Goal: Task Accomplishment & Management: Use online tool/utility

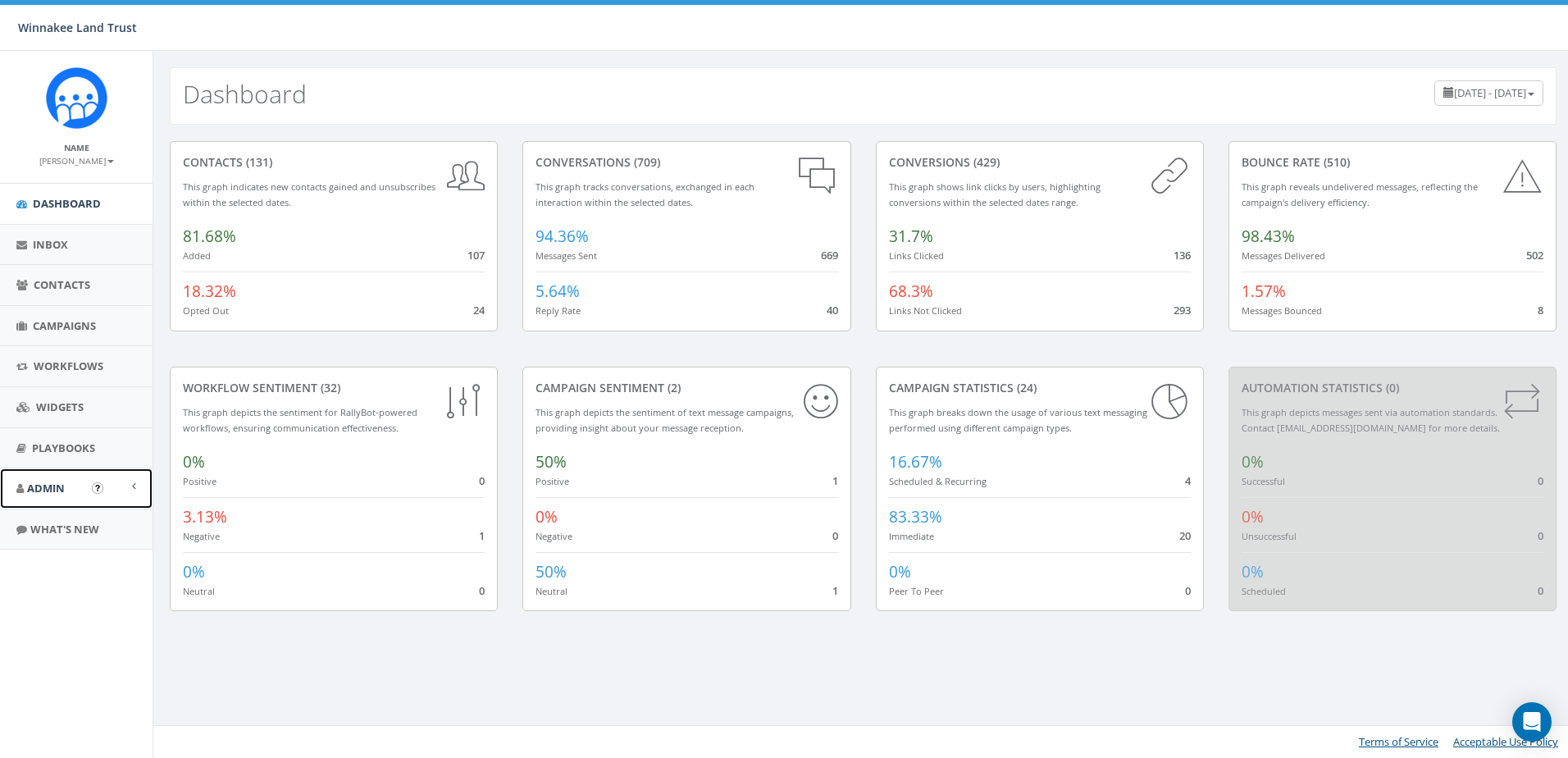
click at [32, 485] on span "Admin" at bounding box center [46, 487] width 38 height 15
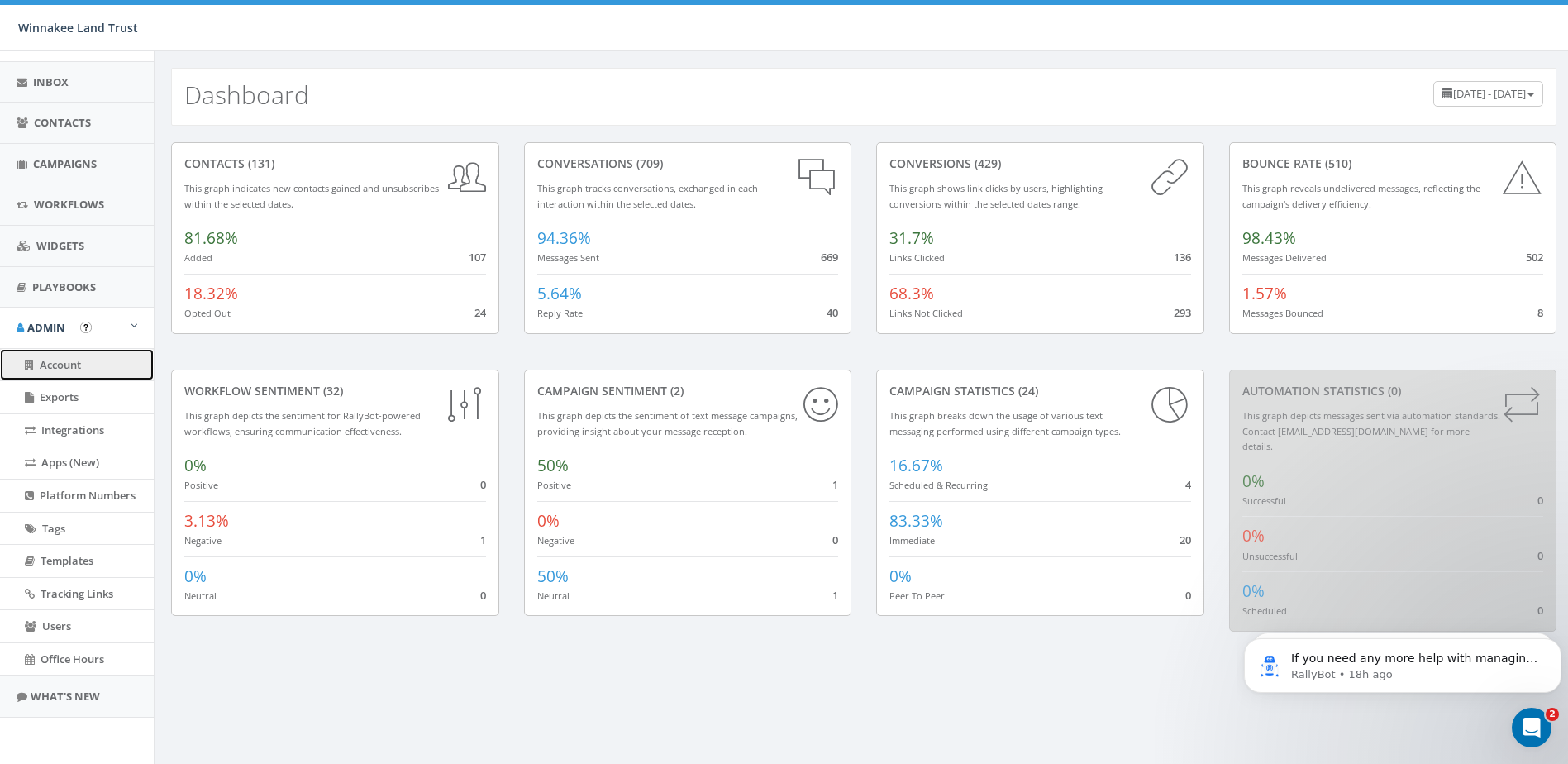
click at [91, 374] on link "Account" at bounding box center [77, 365] width 154 height 32
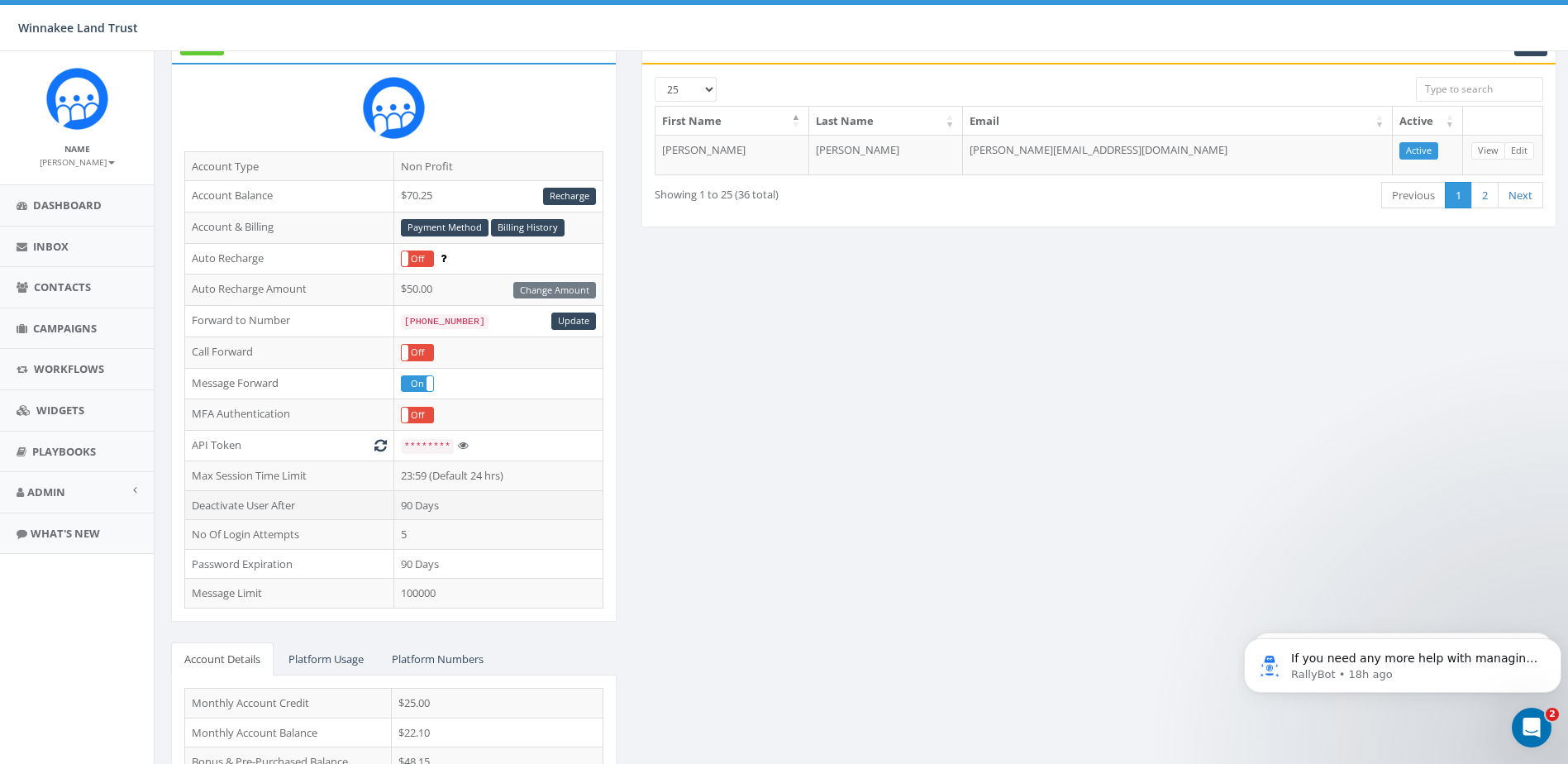
scroll to position [234, 0]
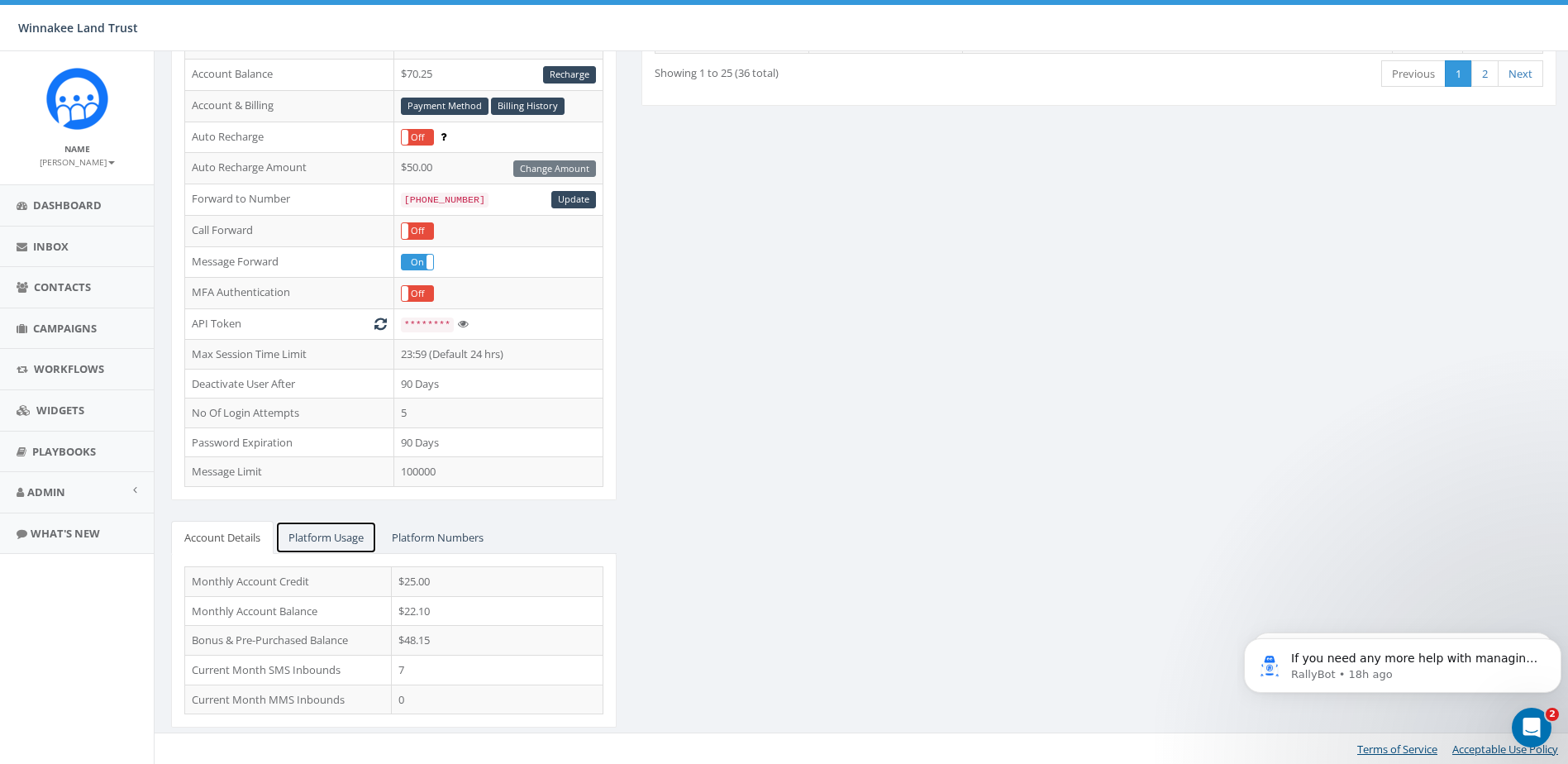
click at [344, 533] on link "Platform Usage" at bounding box center [326, 537] width 102 height 34
click at [248, 532] on link "Account Details" at bounding box center [222, 537] width 103 height 34
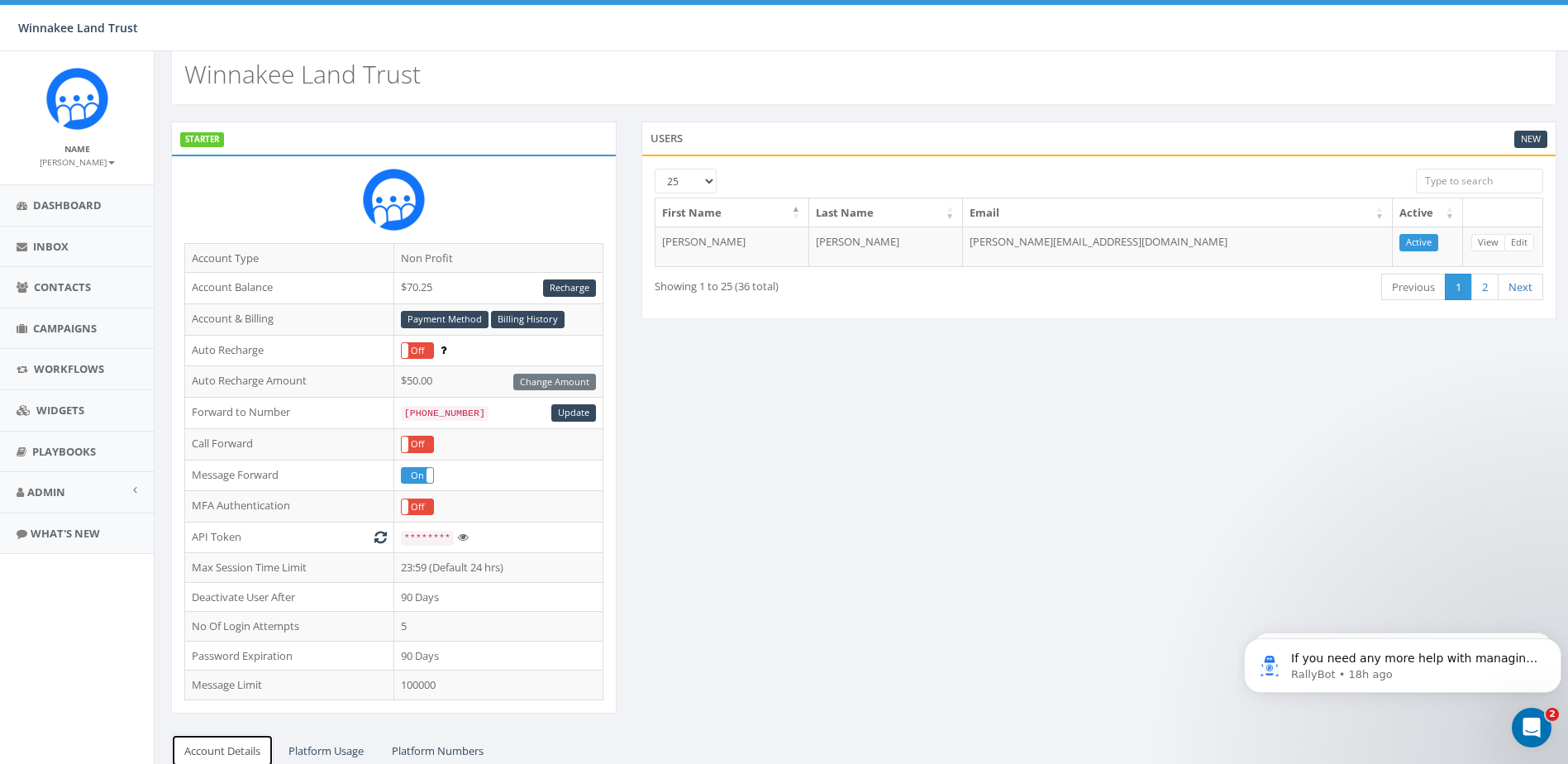
scroll to position [0, 0]
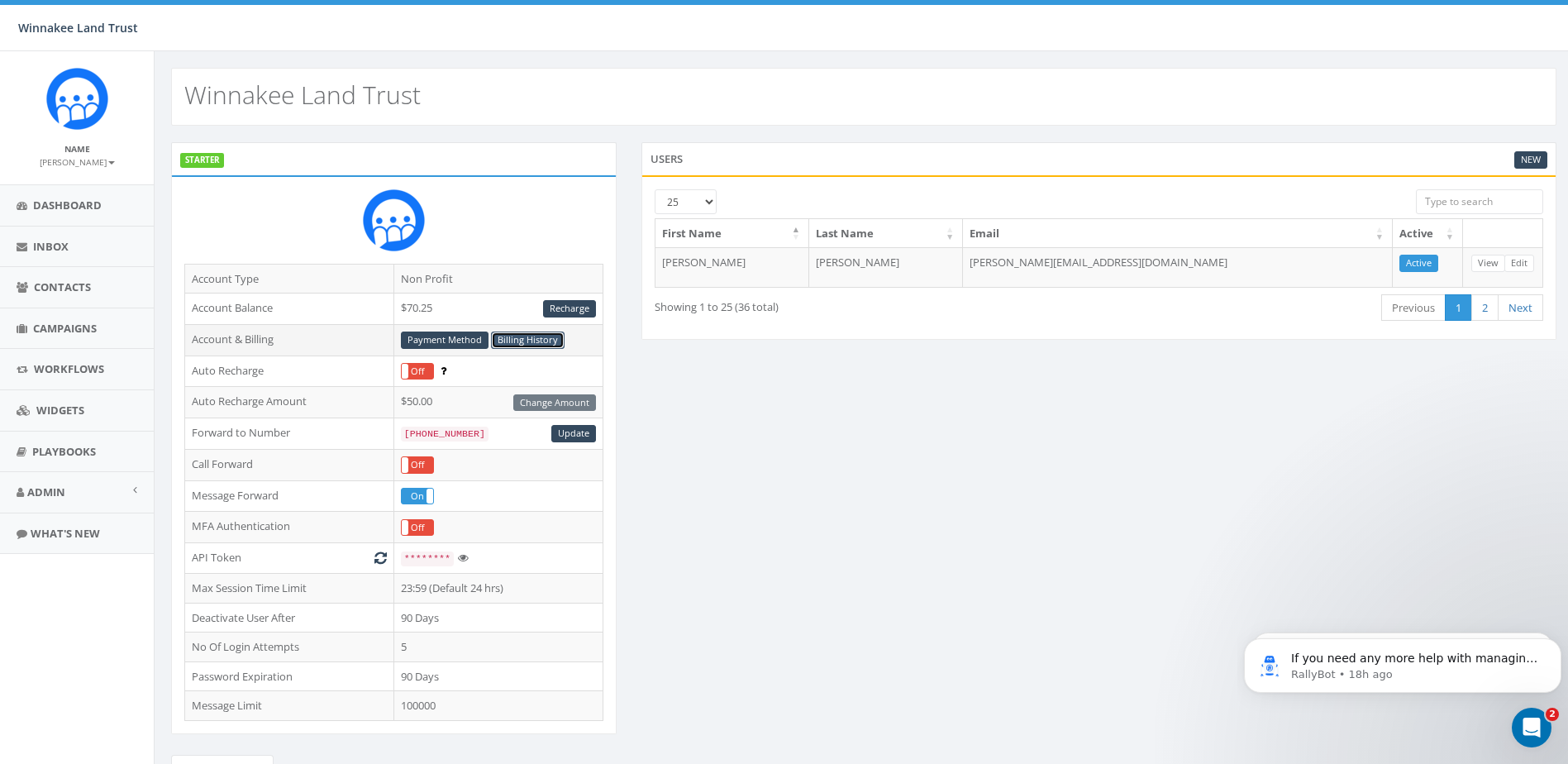
click at [520, 336] on link "Billing History" at bounding box center [527, 341] width 73 height 18
click at [58, 293] on span "Contacts" at bounding box center [62, 287] width 57 height 15
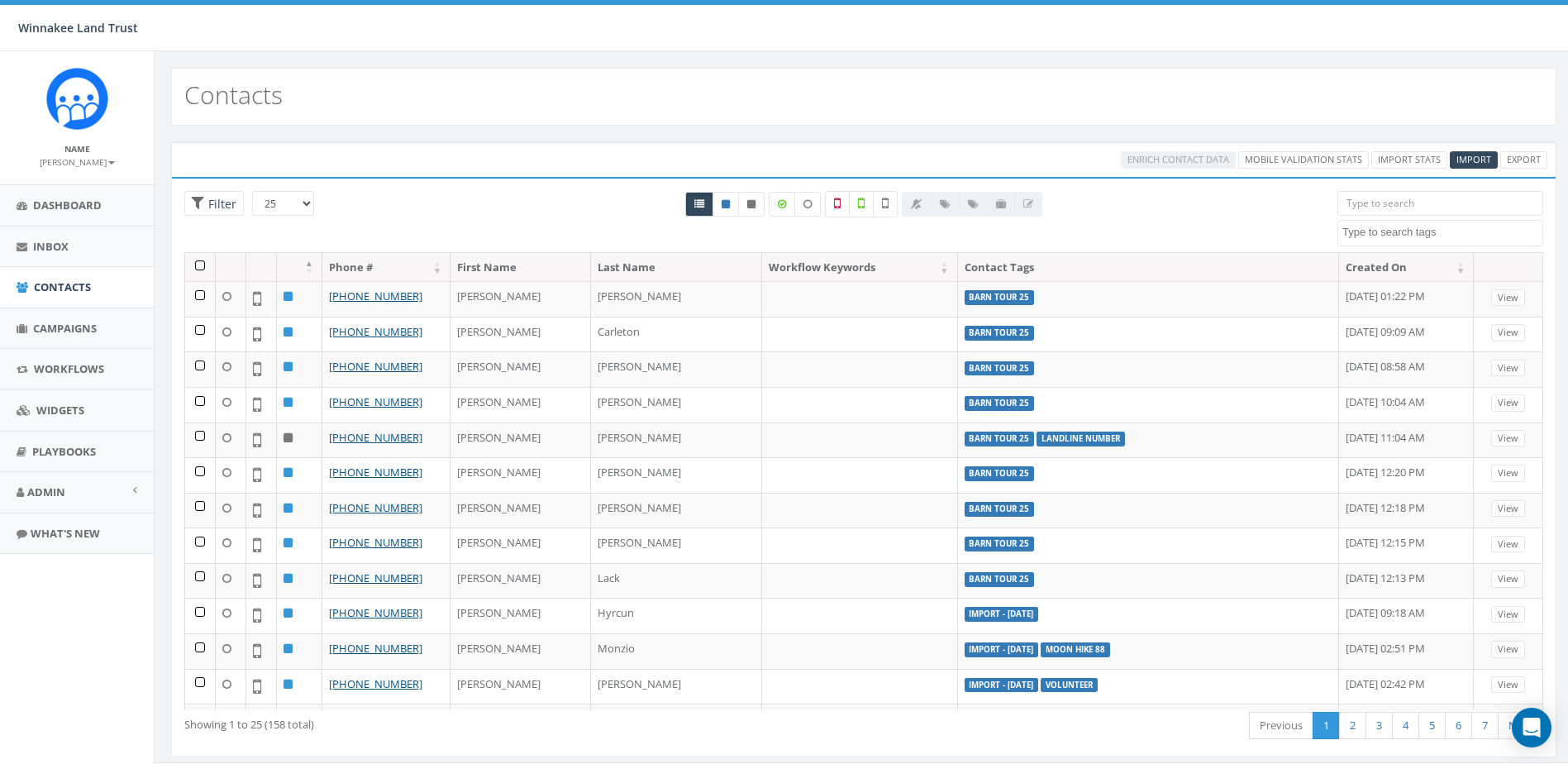
select select
click at [69, 332] on span "Campaigns" at bounding box center [65, 328] width 64 height 15
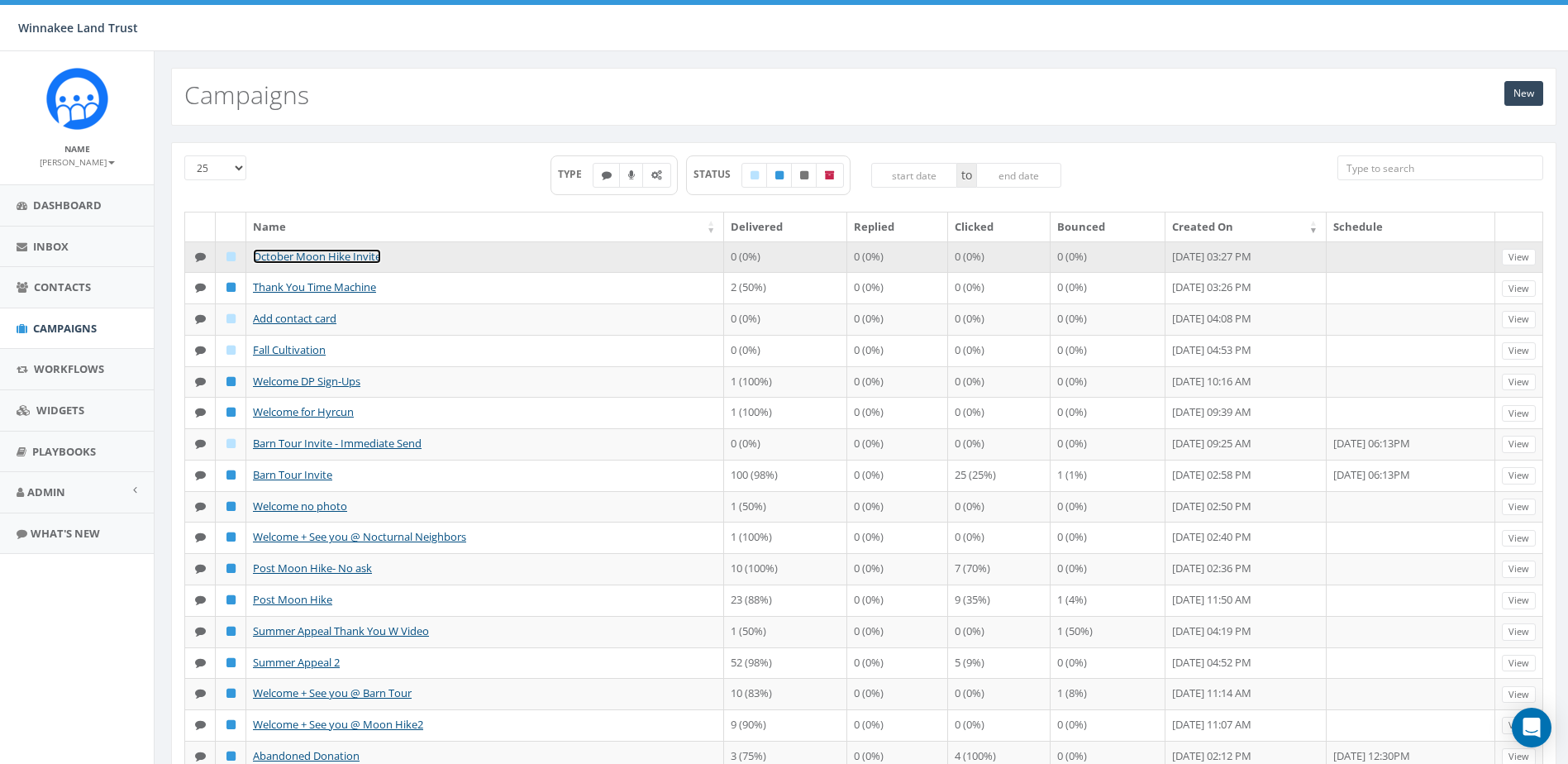
click at [343, 256] on link "October Moon Hike Invite" at bounding box center [317, 256] width 128 height 15
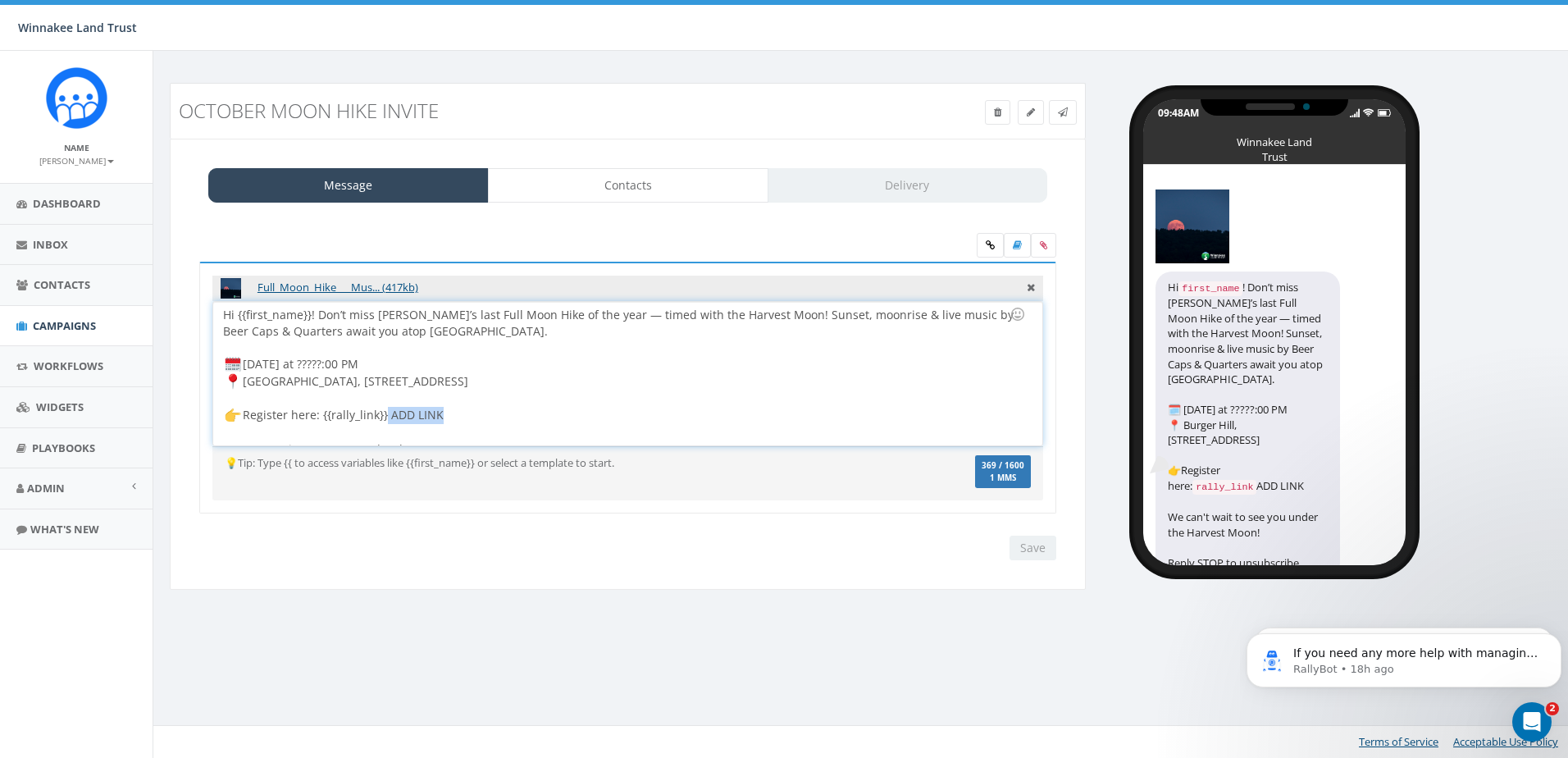
drag, startPoint x: 437, startPoint y: 412, endPoint x: 383, endPoint y: 417, distance: 54.2
click at [383, 417] on div "Hi {{first_name}}! Don’t miss Winnakee’s last Full Moon Hike of the year — time…" at bounding box center [627, 373] width 828 height 143
click at [986, 242] on icon at bounding box center [990, 245] width 9 height 10
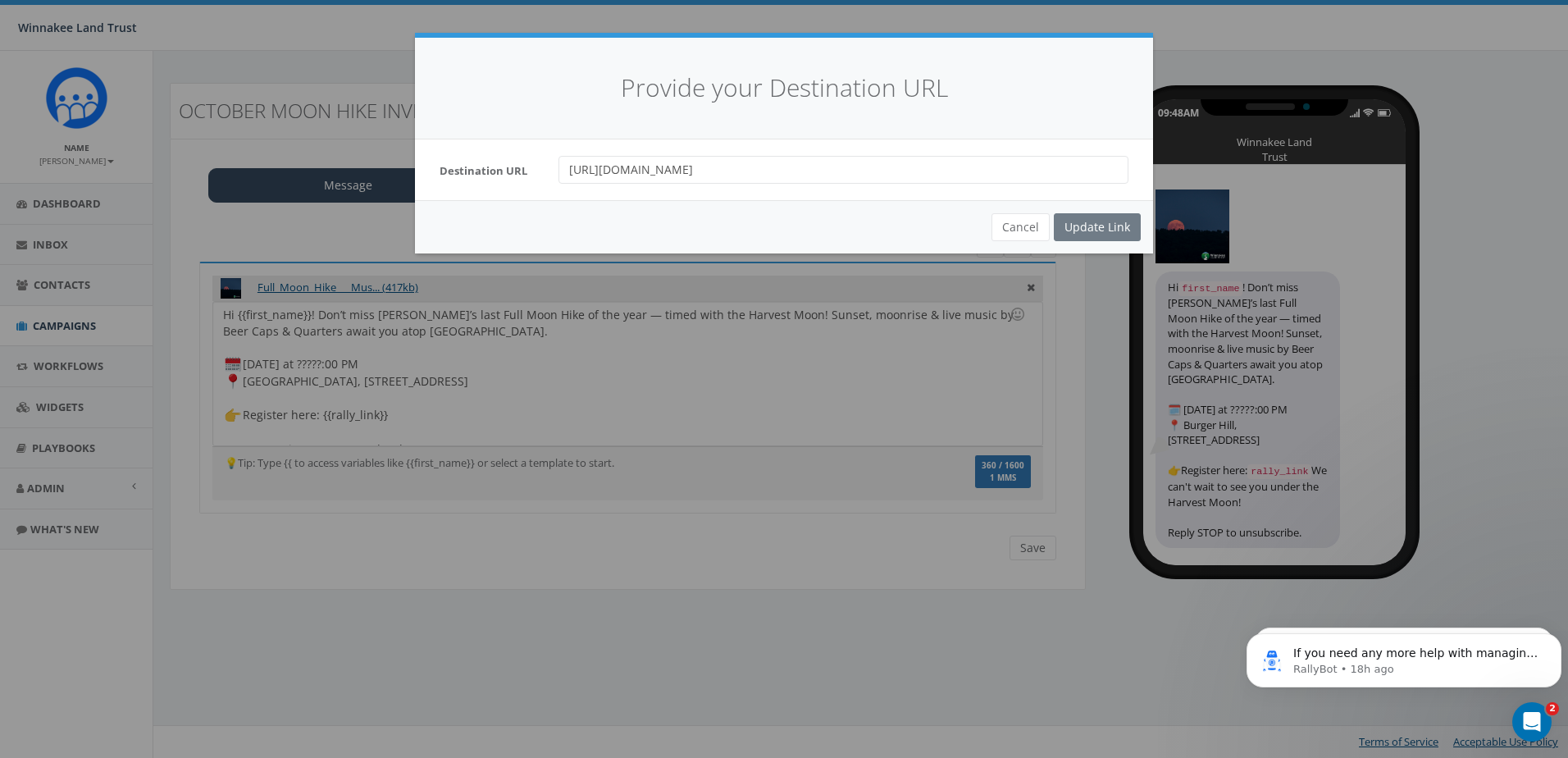
drag, startPoint x: 867, startPoint y: 182, endPoint x: 557, endPoint y: 184, distance: 310.0
click at [557, 184] on div "Destination URL https://interland3.donorperfect.net/weblink/weblink.aspx?name=E…" at bounding box center [784, 170] width 738 height 61
type input "5"
paste input "https://wl.donorperfect.net/weblink/weblink.aspx?name=E74841&id=139"
type input "https://wl.donorperfect.net/weblink/weblink.aspx?name=E74841&id=139"
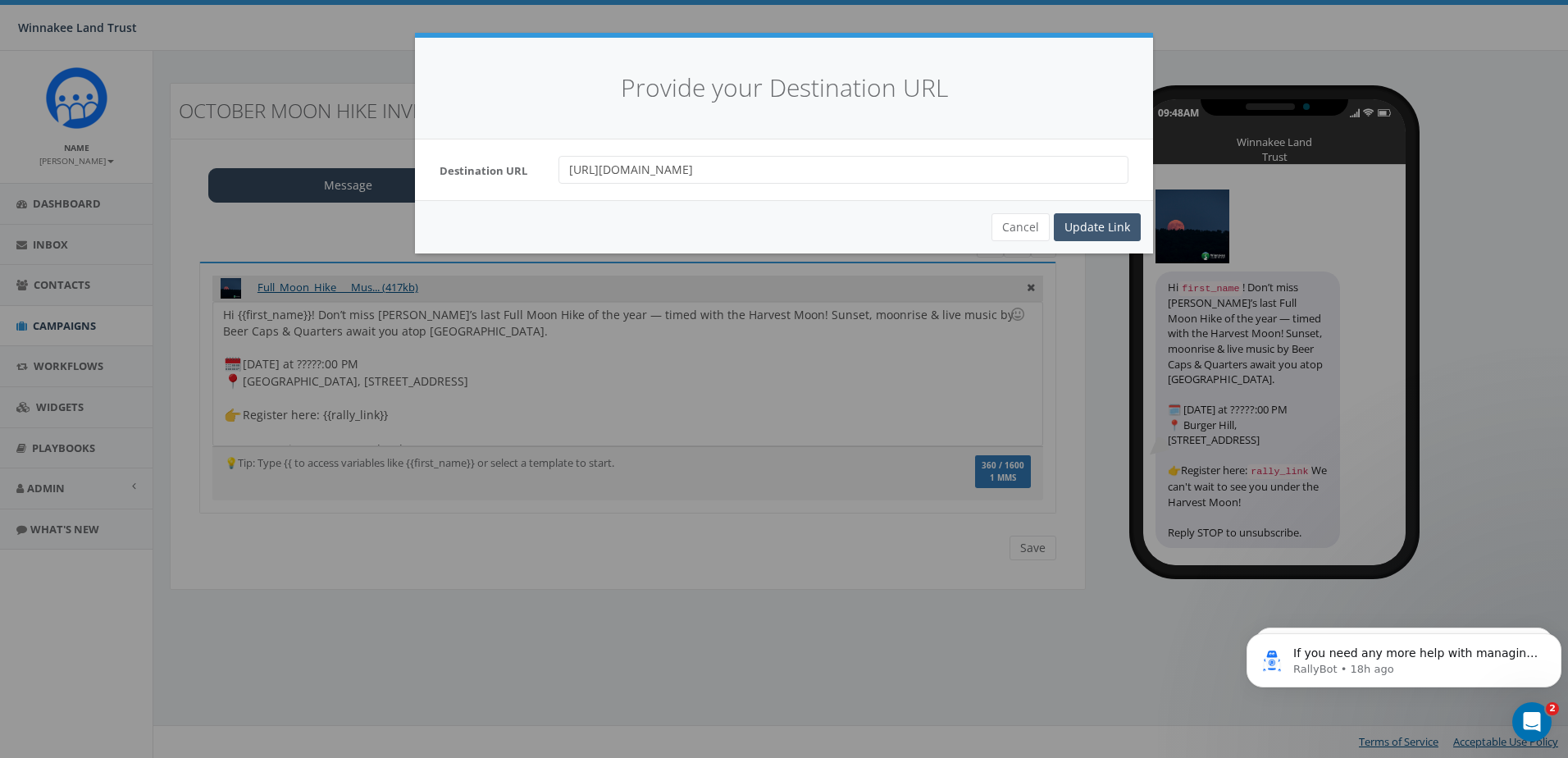
click at [1117, 223] on div "Update Link" at bounding box center [1097, 227] width 87 height 28
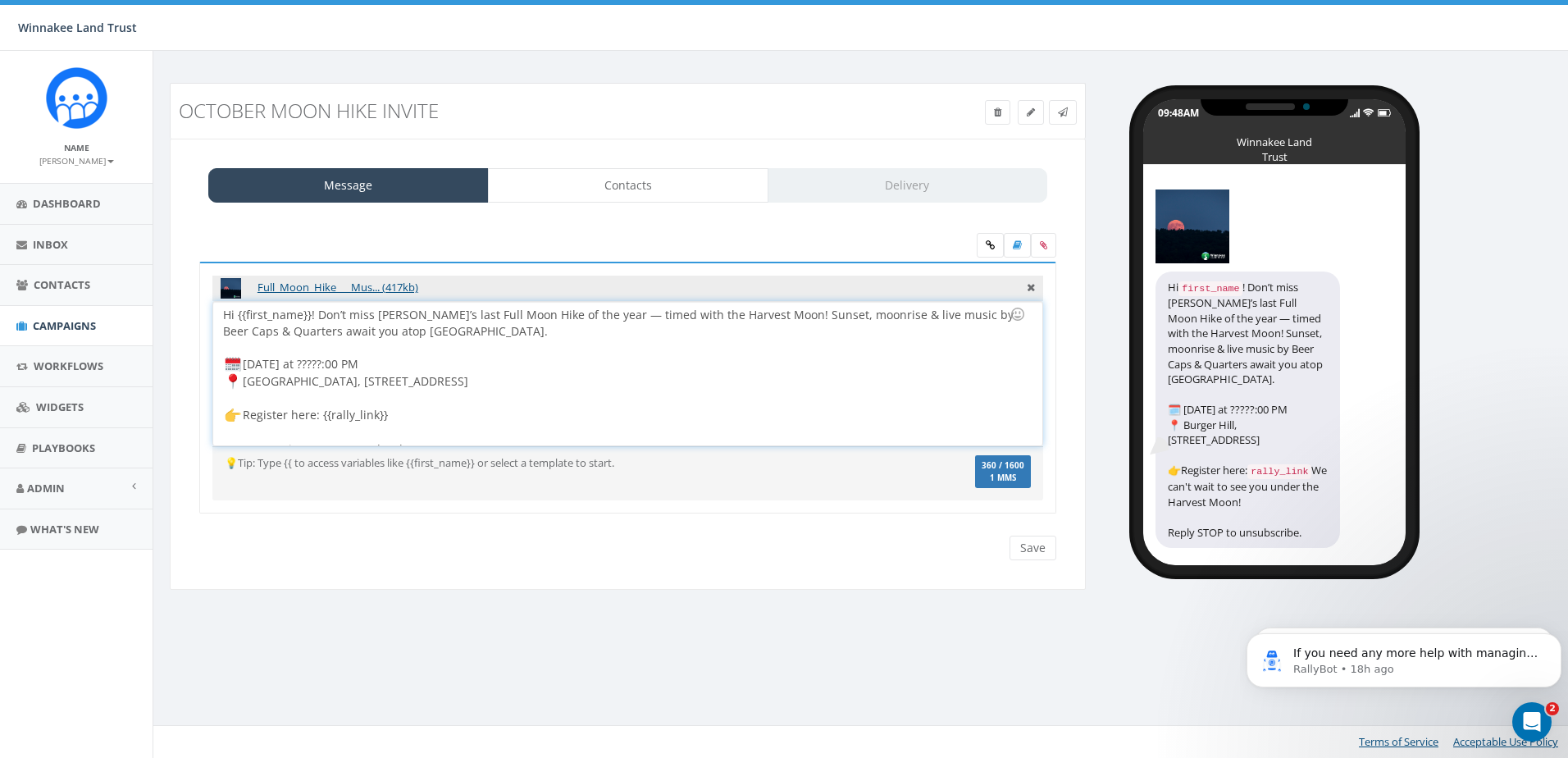
drag, startPoint x: 355, startPoint y: 363, endPoint x: 314, endPoint y: 362, distance: 41.0
click at [314, 362] on div "Hi {{first_name}}! Don’t miss Winnakee’s last Full Moon Hike of the year — time…" at bounding box center [627, 373] width 828 height 143
click at [1042, 551] on input "Save" at bounding box center [1032, 548] width 47 height 25
click at [828, 706] on div "October Moon Hike Invite Test Message Status: Message Contacts Delivery Full_Mo…" at bounding box center [863, 404] width 1421 height 707
click at [311, 363] on div "Hi {{first_name}}! Don’t miss Winnakee’s last Full Moon Hike of the year — time…" at bounding box center [627, 373] width 828 height 143
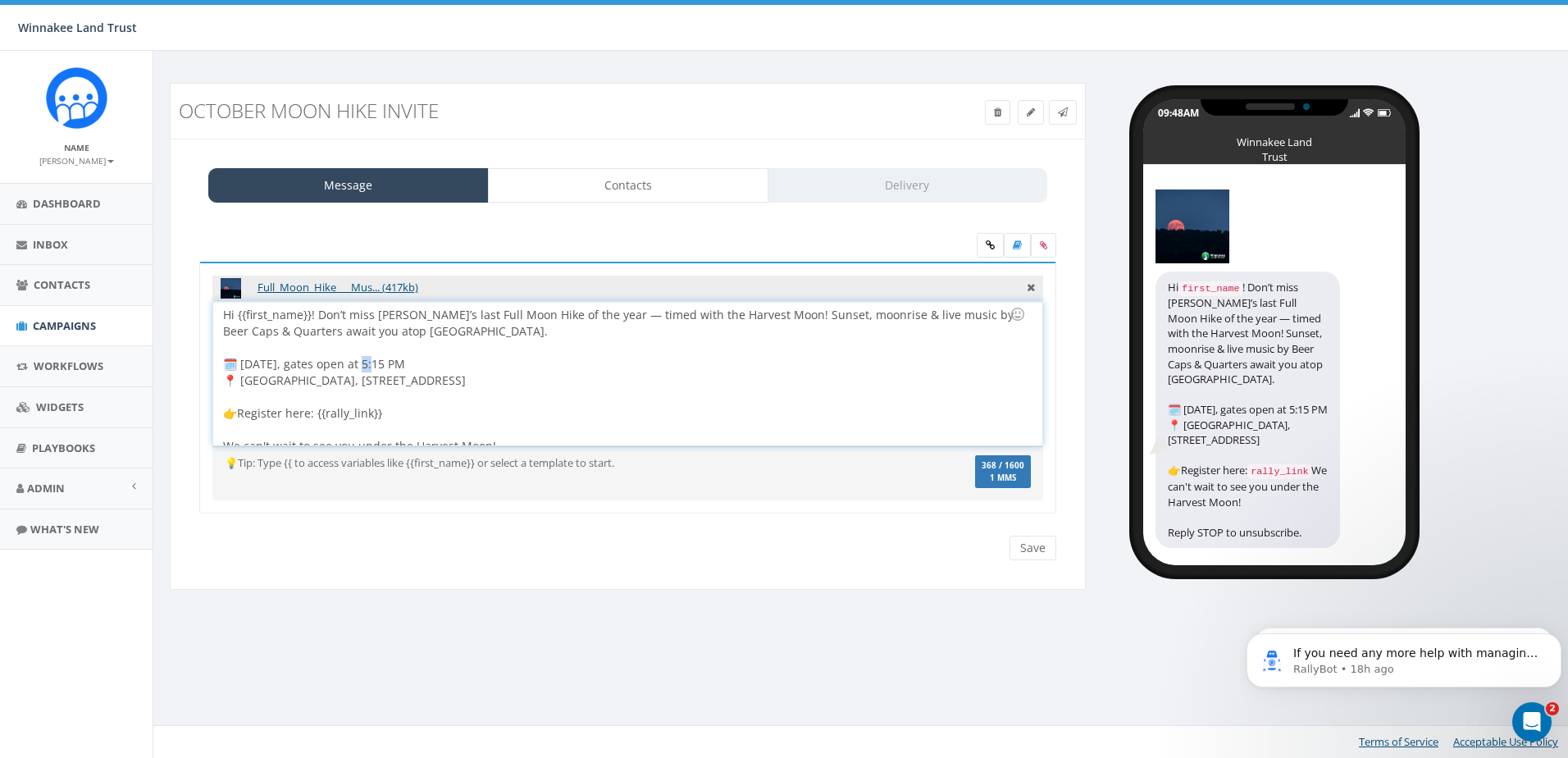
drag, startPoint x: 374, startPoint y: 365, endPoint x: 364, endPoint y: 360, distance: 11.2
click at [364, 360] on div "Hi {{first_name}}! Don’t miss Winnakee’s last Full Moon Hike of the year — time…" at bounding box center [627, 373] width 828 height 143
click at [1052, 545] on input "Save" at bounding box center [1032, 548] width 47 height 25
click at [1062, 112] on icon at bounding box center [1062, 112] width 10 height 10
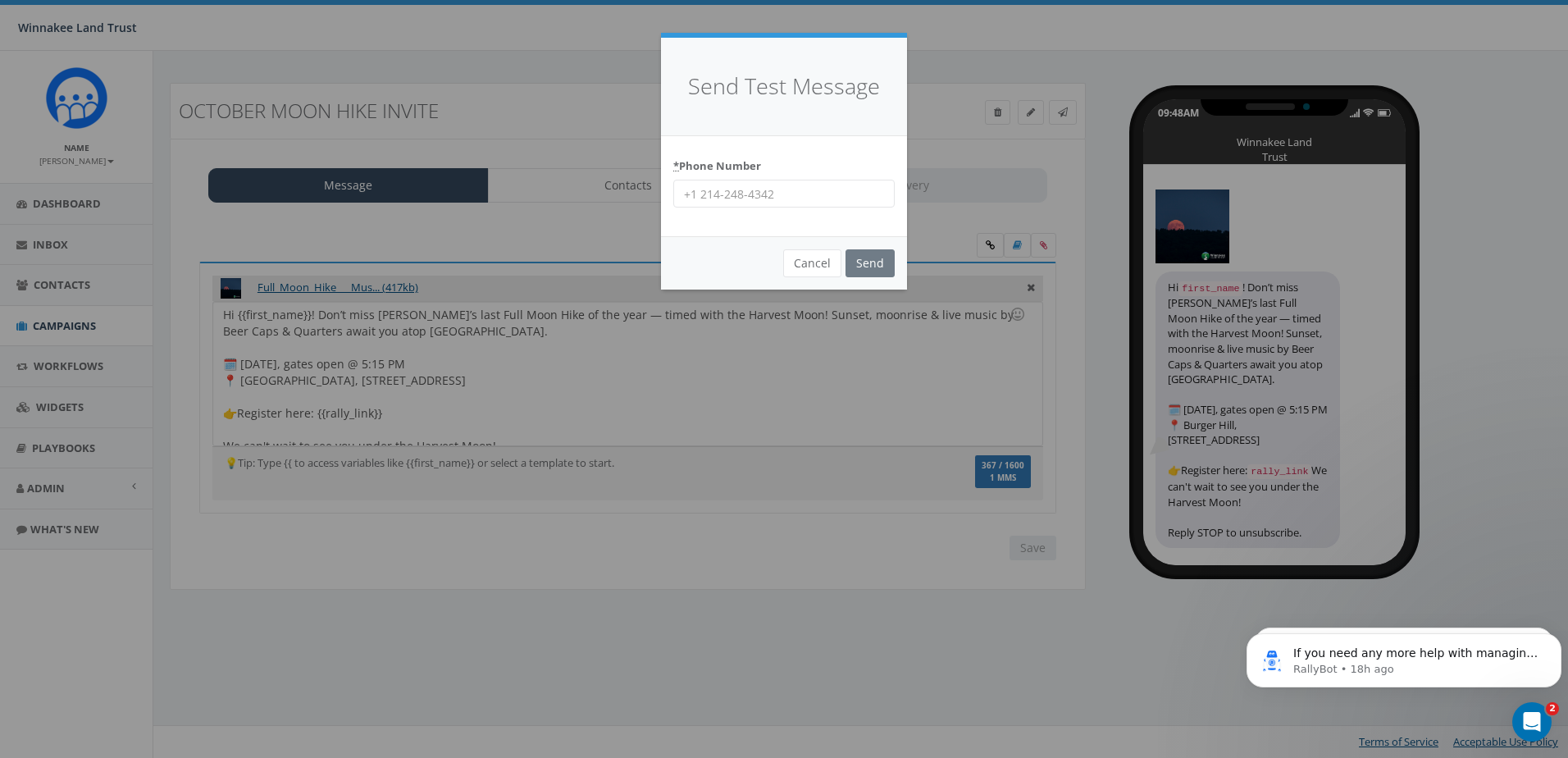
click at [808, 192] on input "* Phone Number" at bounding box center [784, 194] width 221 height 28
type input "8456254346"
click at [872, 263] on input "Send" at bounding box center [870, 263] width 49 height 28
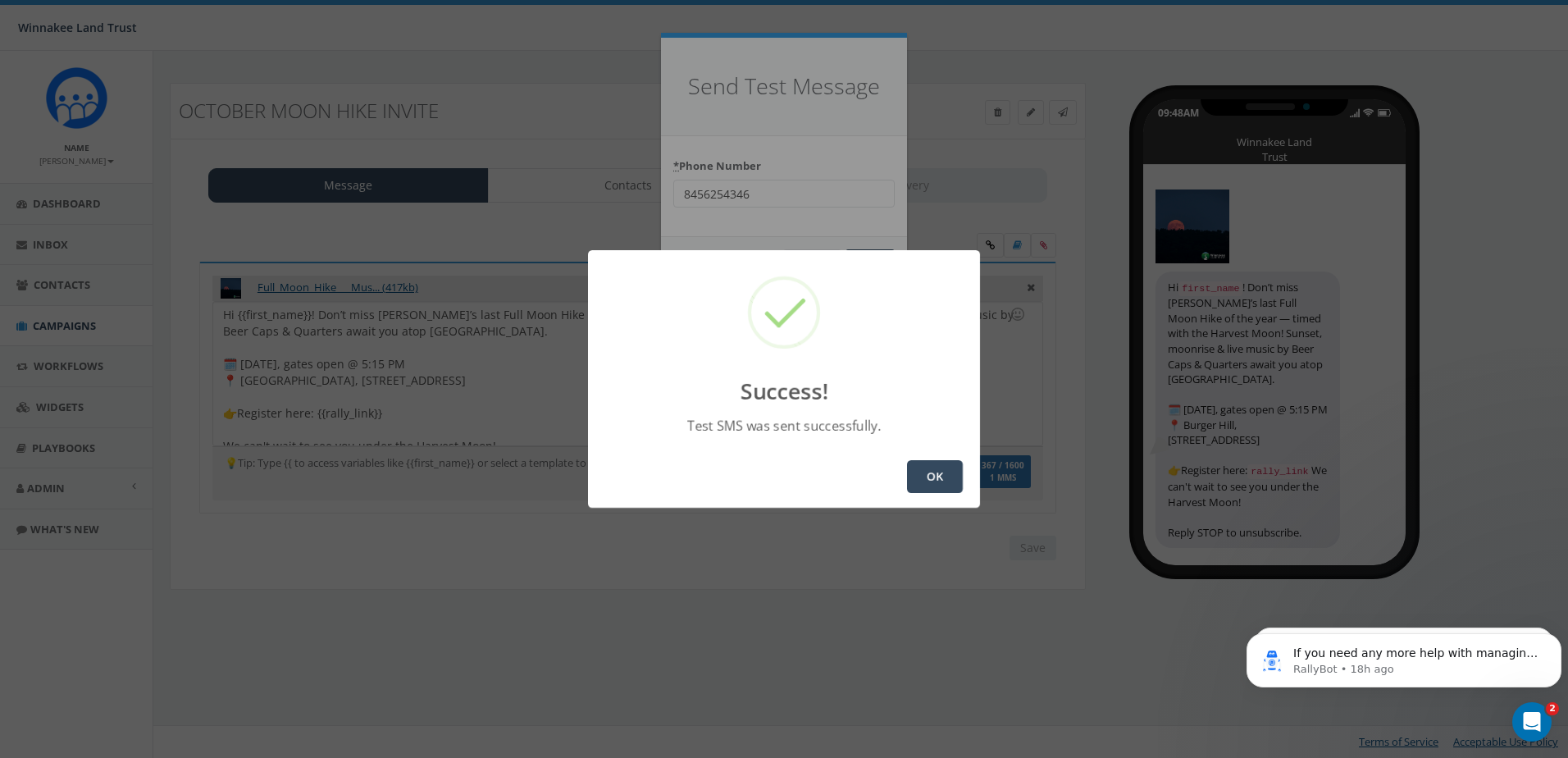
click at [925, 481] on button "OK" at bounding box center [935, 476] width 56 height 32
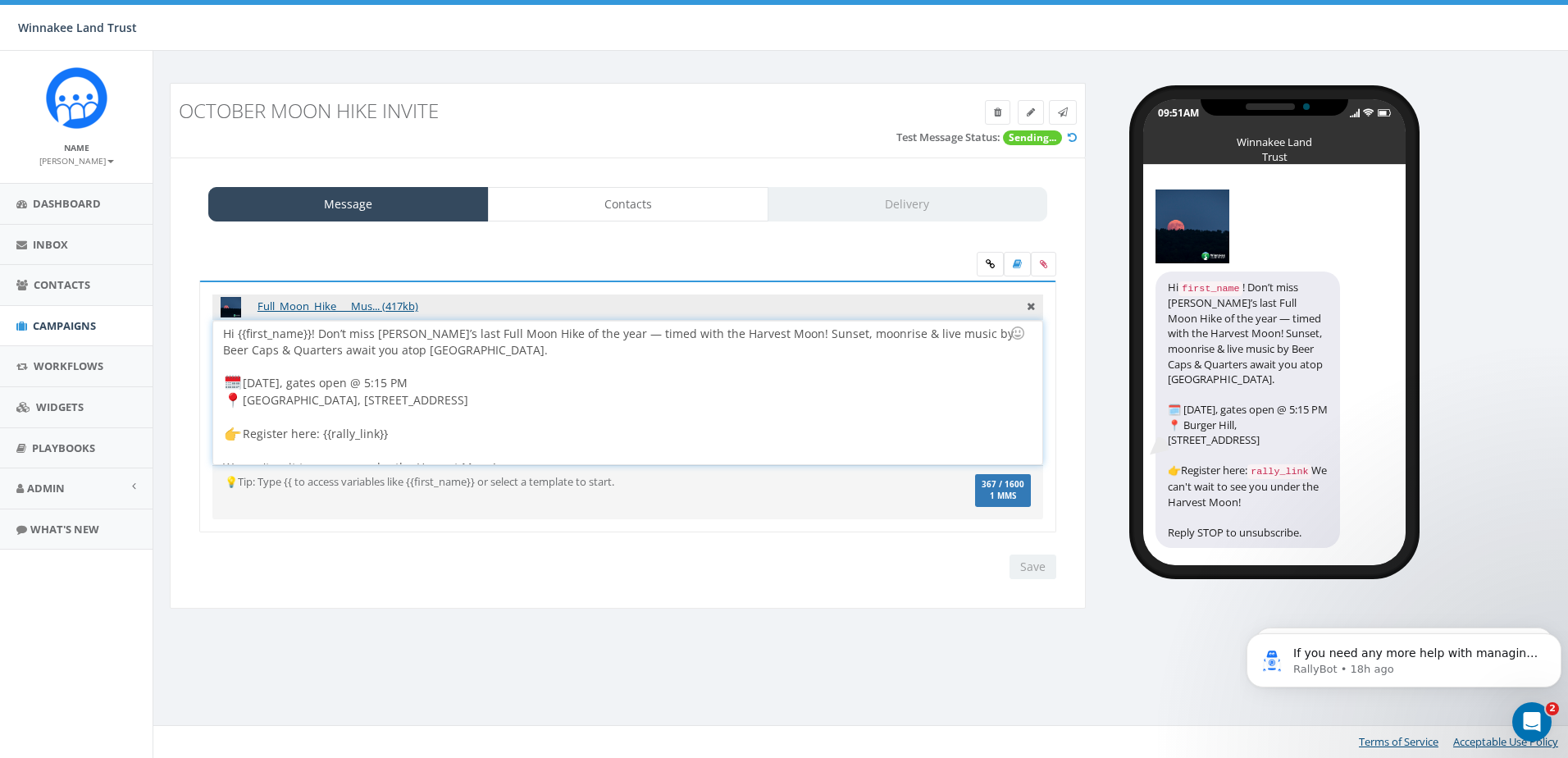
click at [615, 339] on div "Hi {{first_name}}! Don’t miss [PERSON_NAME]’s last Full Moon Hike of the year —…" at bounding box center [627, 392] width 828 height 143
click at [1032, 562] on input "Save" at bounding box center [1032, 567] width 47 height 25
click at [997, 263] on link at bounding box center [989, 264] width 27 height 25
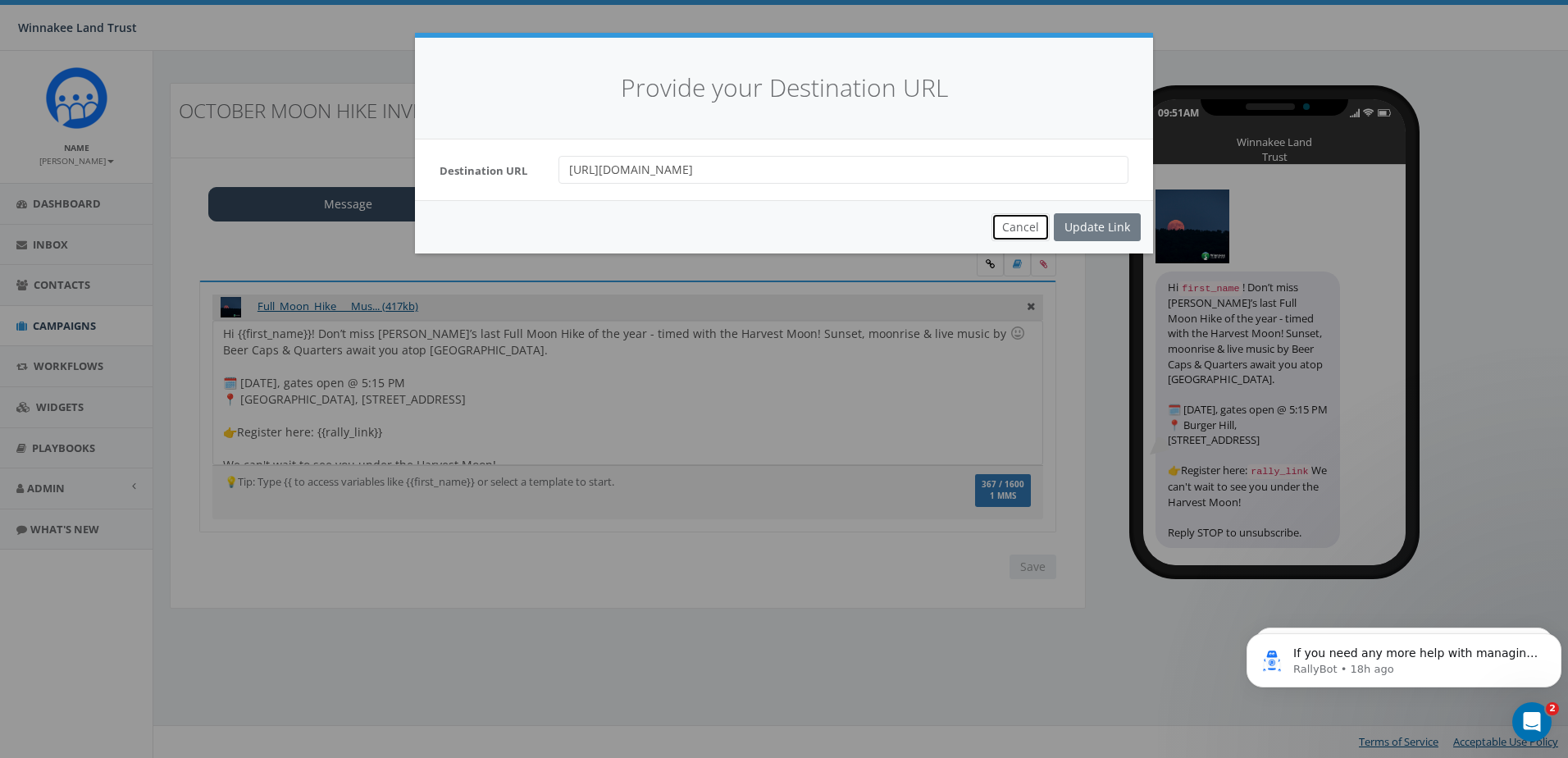
click at [1032, 229] on button "Cancel" at bounding box center [1020, 227] width 58 height 28
